Goal: Transaction & Acquisition: Purchase product/service

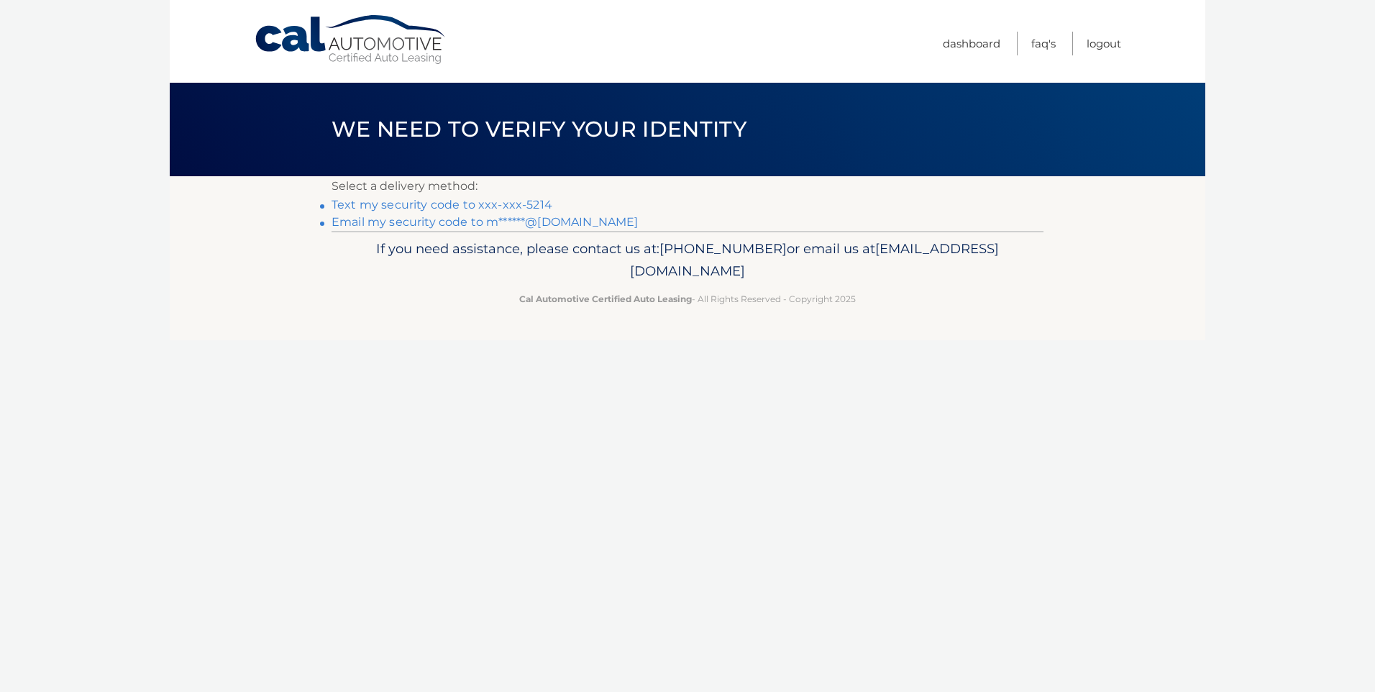
click at [508, 224] on link "Email my security code to m******@aol.com" at bounding box center [485, 222] width 307 height 14
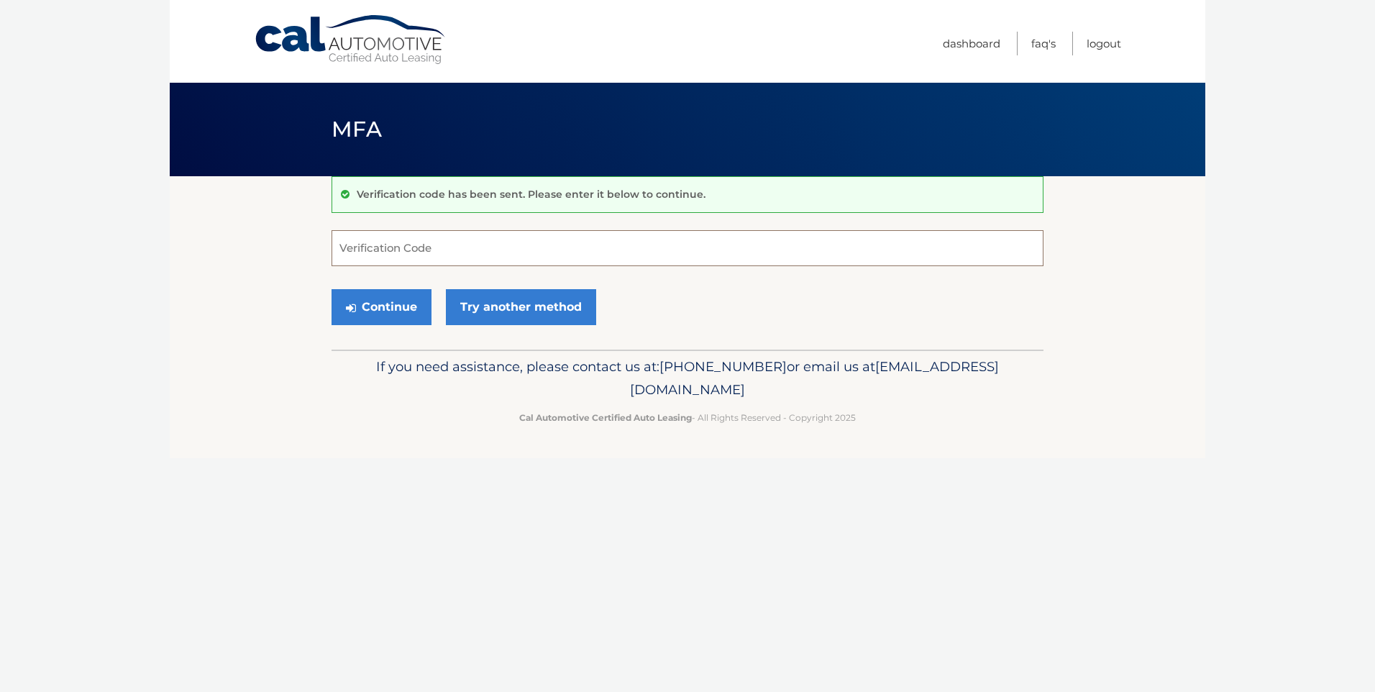
click at [419, 257] on input "Verification Code" at bounding box center [688, 248] width 712 height 36
click at [355, 239] on input "Verification Code" at bounding box center [688, 248] width 712 height 36
click at [377, 252] on input "Verification Code" at bounding box center [688, 248] width 712 height 36
type input "621752"
click at [376, 310] on button "Continue" at bounding box center [382, 307] width 100 height 36
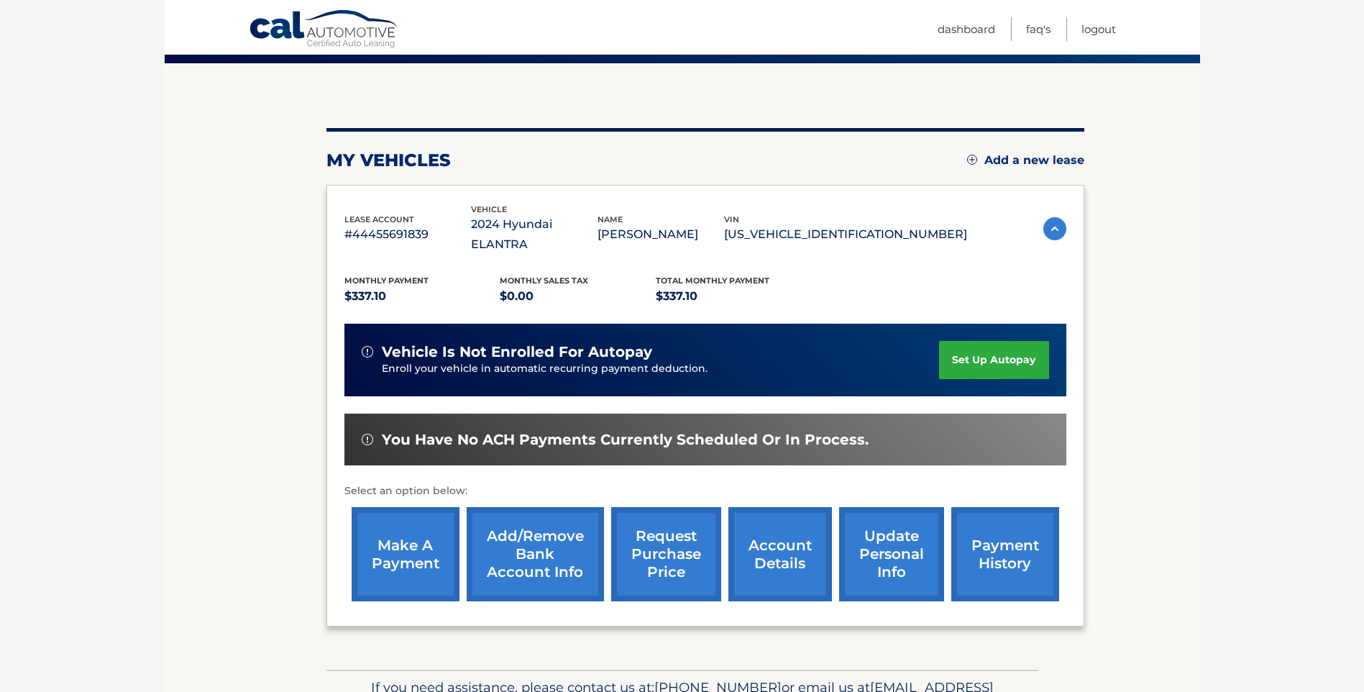
scroll to position [120, 0]
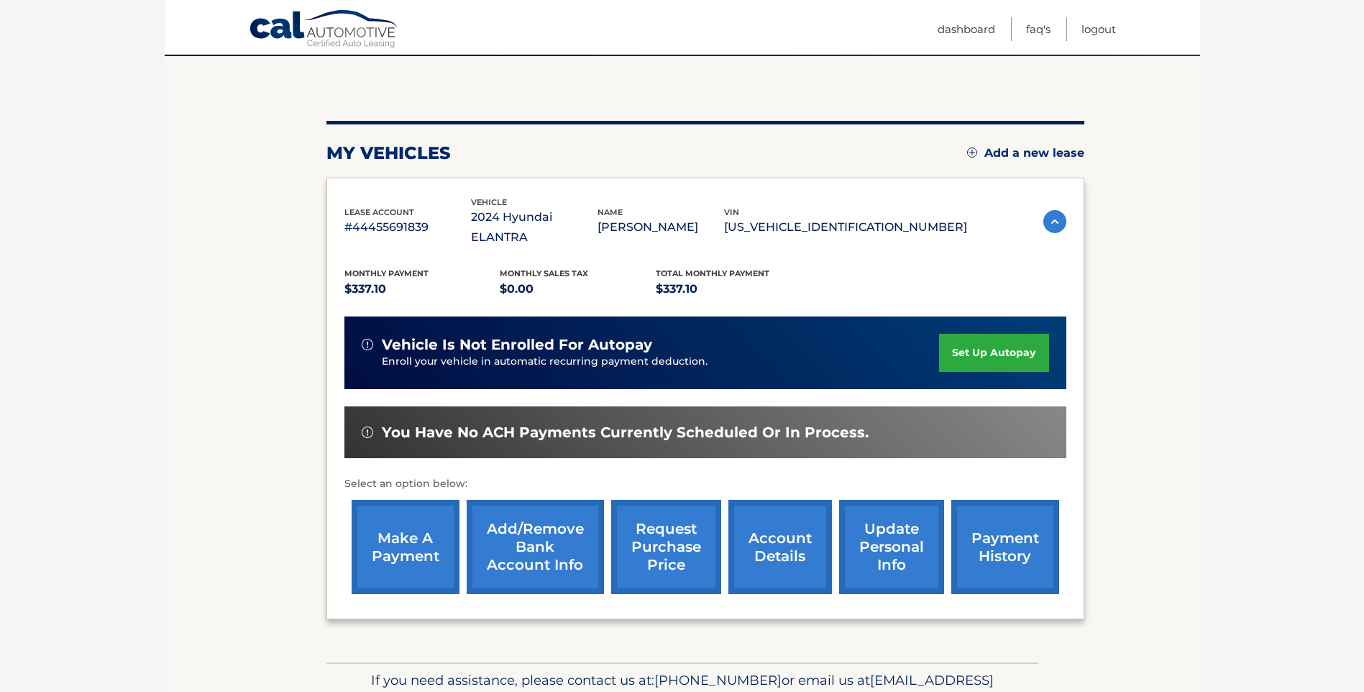
click at [421, 534] on link "make a payment" at bounding box center [406, 547] width 108 height 94
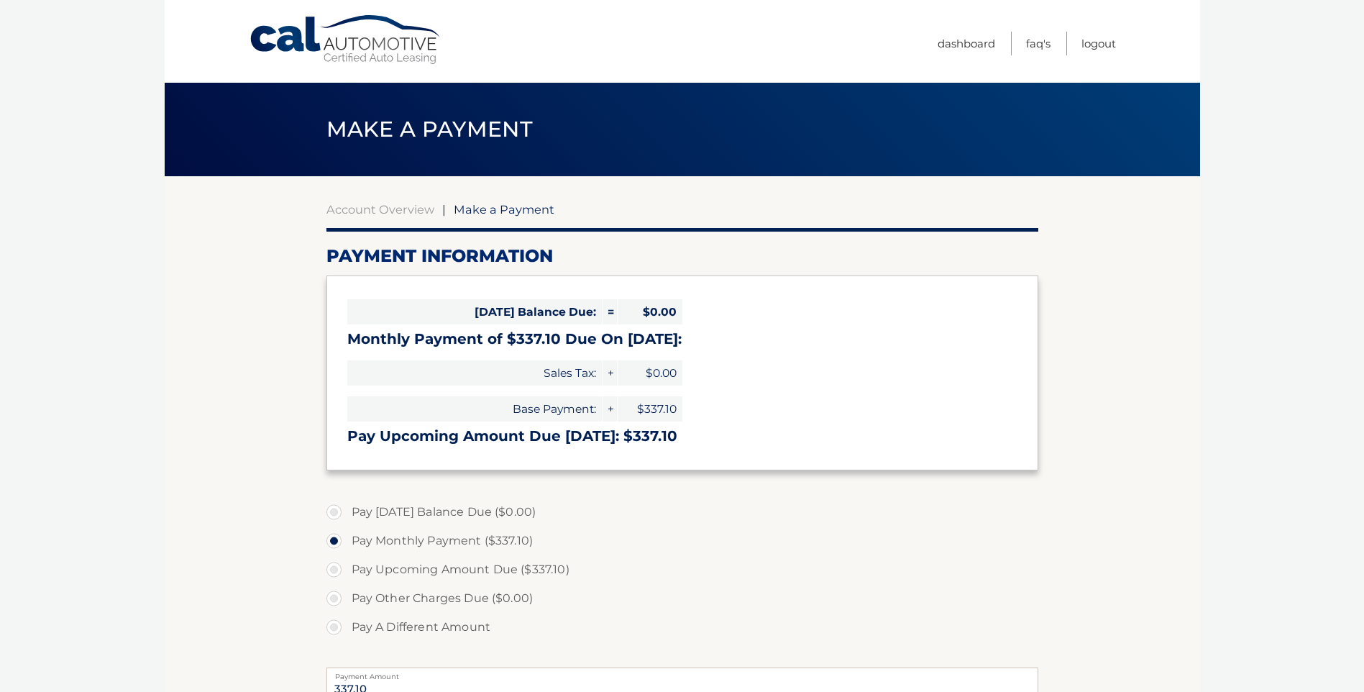
select select "YTVkYjgxOWEtOWI4NS00OGRiLWI3YzktNGIxODhmNzRmOWZk"
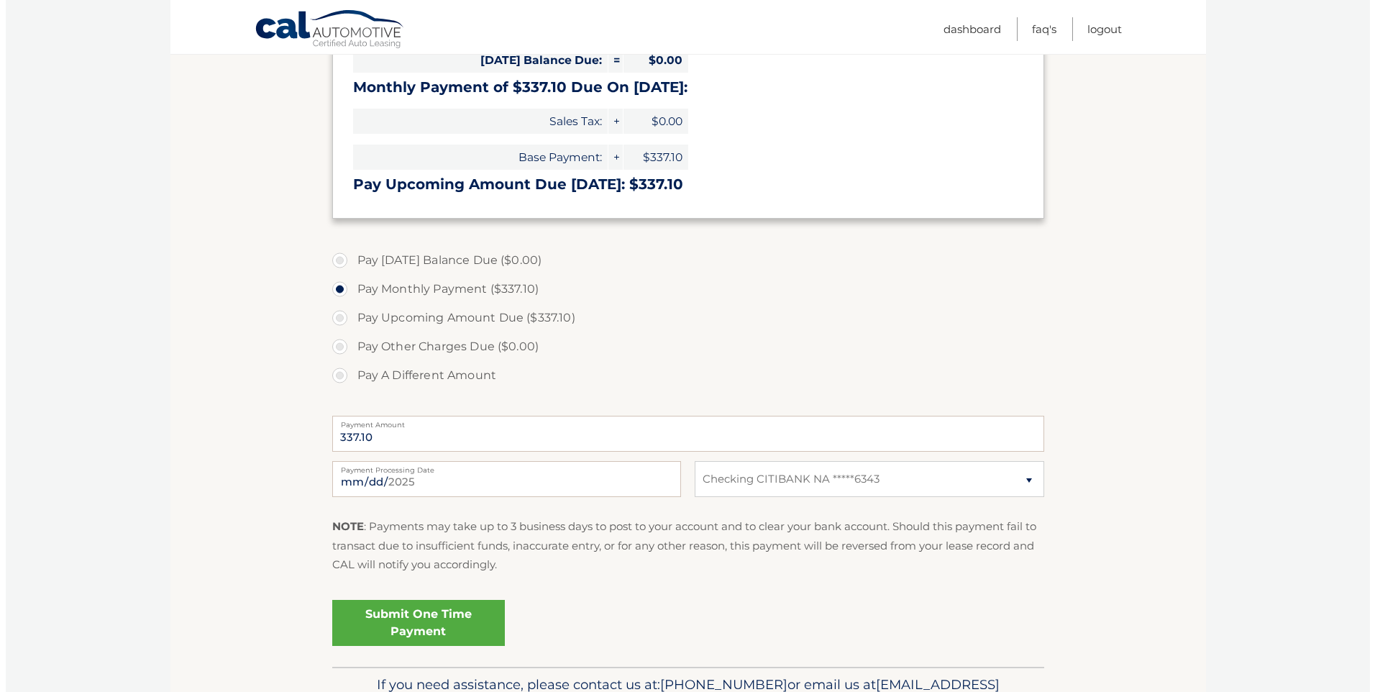
scroll to position [264, 0]
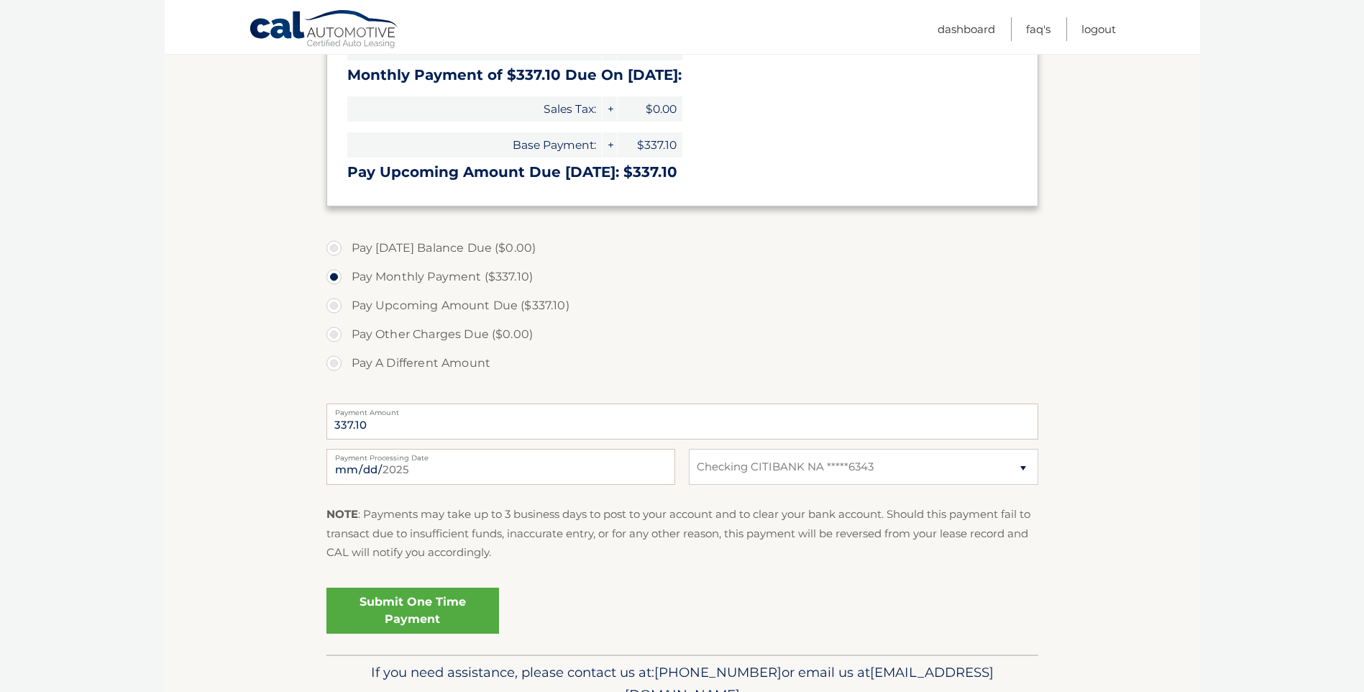
click at [413, 610] on link "Submit One Time Payment" at bounding box center [412, 611] width 173 height 46
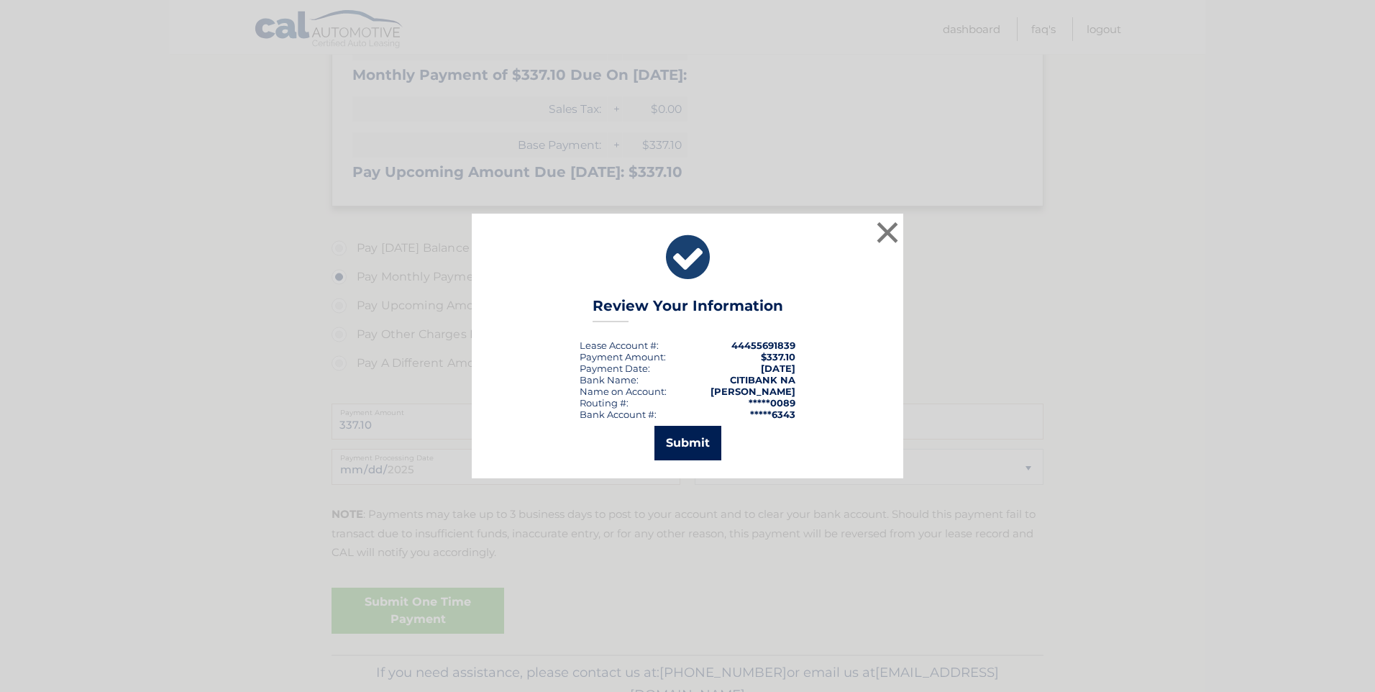
click at [691, 445] on button "Submit" at bounding box center [687, 443] width 67 height 35
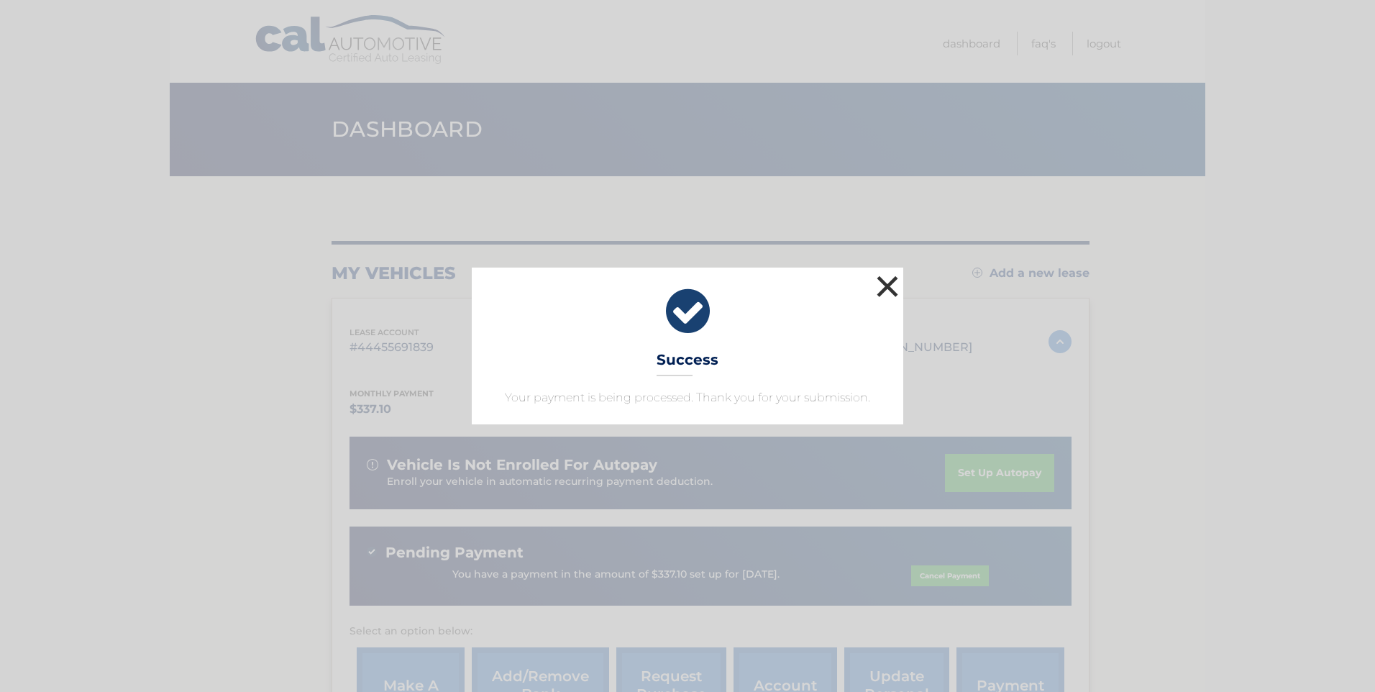
click at [895, 278] on button "×" at bounding box center [887, 286] width 29 height 29
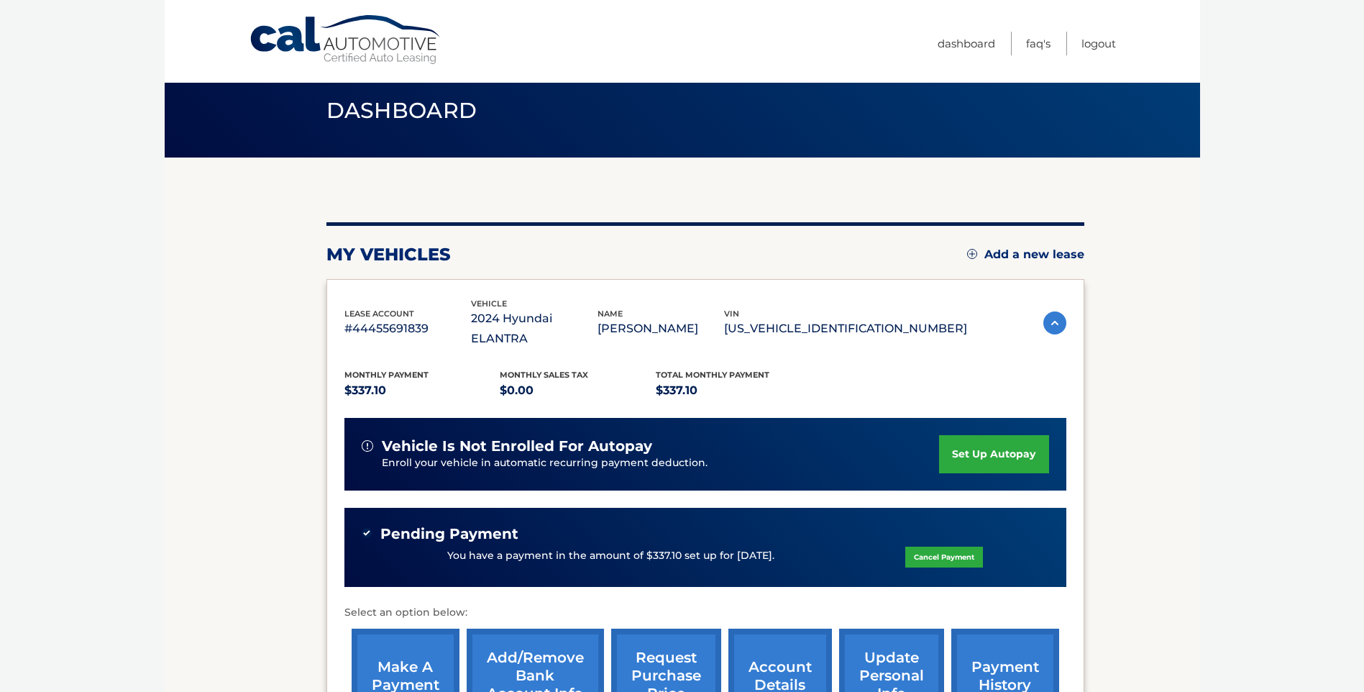
scroll to position [24, 0]
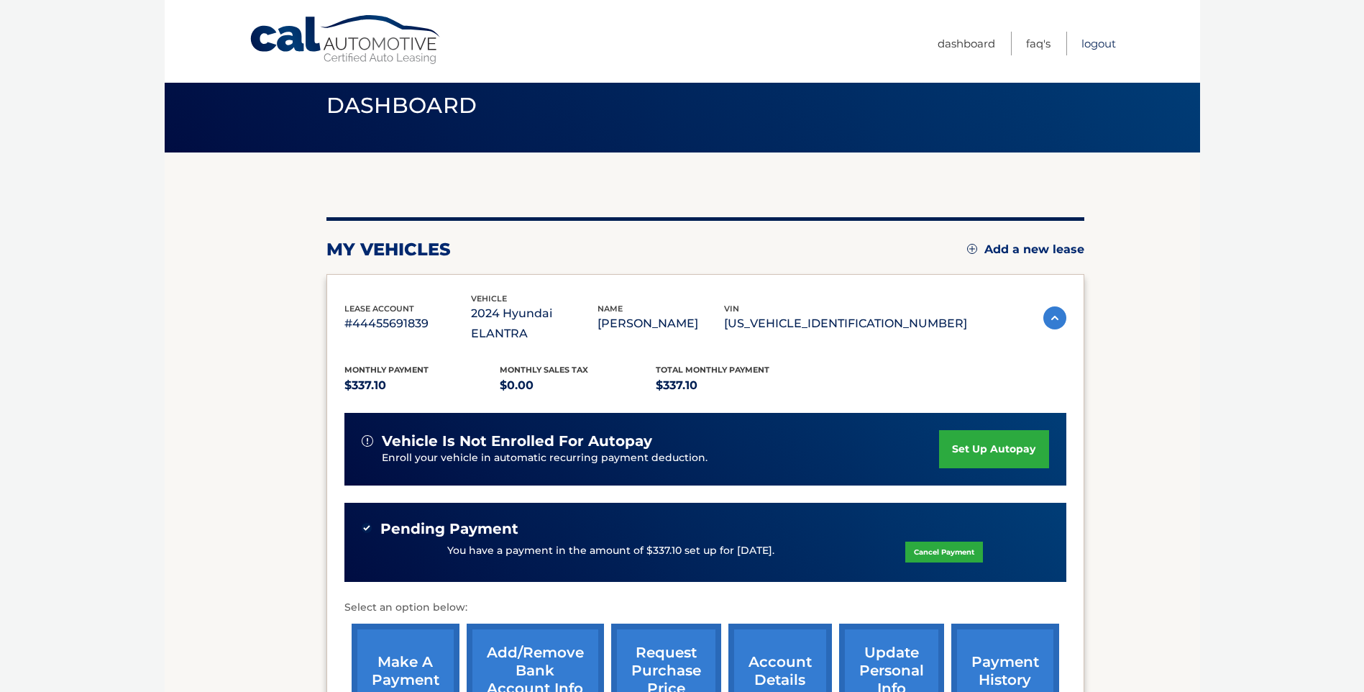
click at [1102, 46] on link "Logout" at bounding box center [1099, 44] width 35 height 24
